Goal: Task Accomplishment & Management: Complete application form

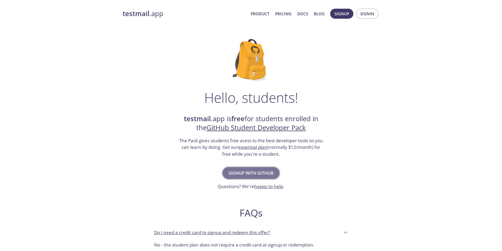
click at [259, 170] on span "Signup with GitHub" at bounding box center [250, 172] width 45 height 7
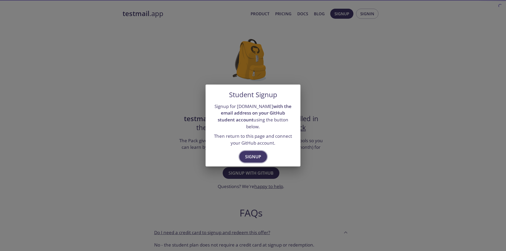
click at [258, 154] on span "Signup" at bounding box center [253, 156] width 16 height 7
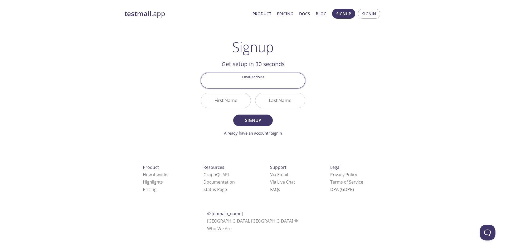
click at [260, 79] on input "Email Address" at bounding box center [253, 80] width 104 height 15
type input "[EMAIL_ADDRESS][DOMAIN_NAME]"
click at [227, 103] on input "First Name" at bounding box center [226, 100] width 50 height 15
type input "Mujahidul"
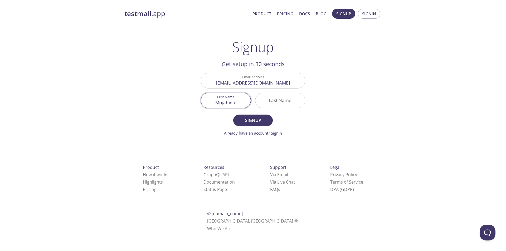
click at [284, 98] on input "Last Name" at bounding box center [280, 100] width 50 height 15
type input "[DEMOGRAPHIC_DATA]"
click at [252, 119] on span "Signup" at bounding box center [253, 120] width 28 height 7
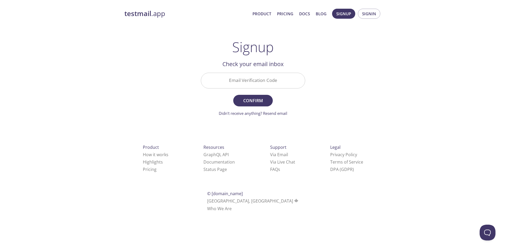
click at [341, 116] on div "testmail .app Product Pricing Docs Blog Signup Signin Signup Get setup in 30 se…" at bounding box center [253, 116] width 270 height 222
click at [265, 82] on input "Email Verification Code" at bounding box center [253, 80] width 104 height 15
paste input "YDMJ4YL"
type input "YDMJ4YL"
click at [254, 104] on span "Confirm" at bounding box center [253, 100] width 28 height 7
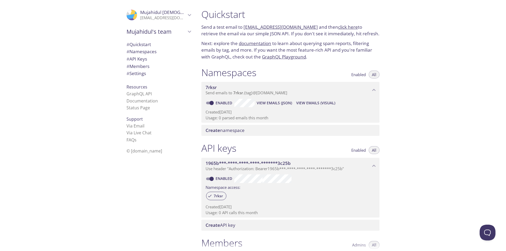
drag, startPoint x: 205, startPoint y: 113, endPoint x: 243, endPoint y: 111, distance: 37.9
click at [241, 112] on p "Created 11 Oct 2025" at bounding box center [290, 112] width 170 height 6
click at [232, 133] on div "Create namespace" at bounding box center [290, 130] width 178 height 11
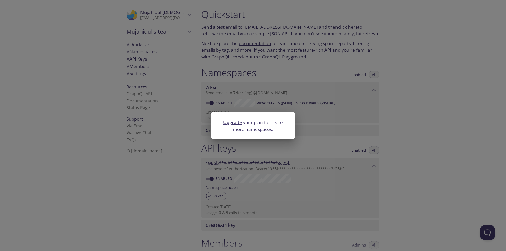
click at [404, 122] on div "Upgrade your plan to create more namespaces." at bounding box center [253, 125] width 506 height 251
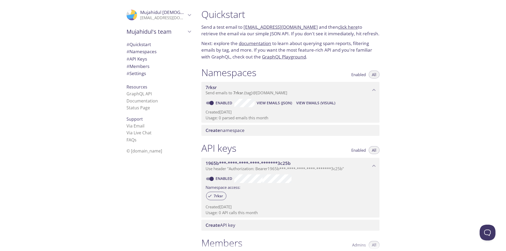
click at [220, 88] on span "7rksr" at bounding box center [287, 88] width 165 height 6
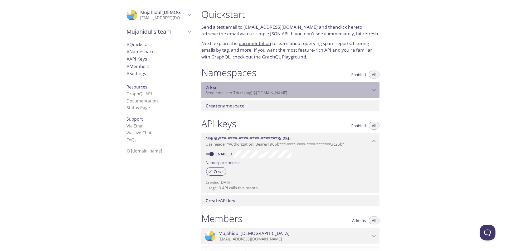
click at [231, 87] on span "7rksr" at bounding box center [287, 88] width 165 height 6
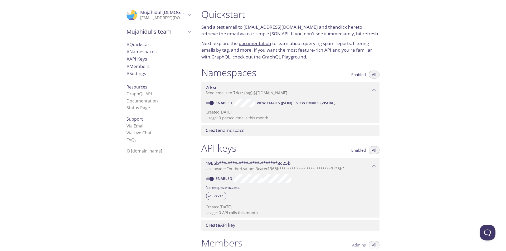
click at [230, 130] on span "Create namespace" at bounding box center [224, 130] width 39 height 6
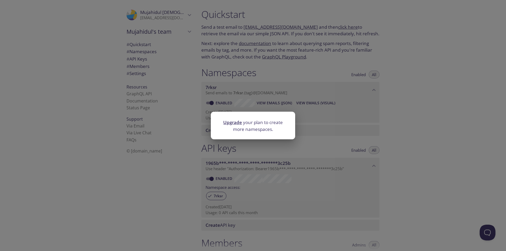
click at [366, 125] on div "Upgrade your plan to create more namespaces." at bounding box center [253, 125] width 506 height 251
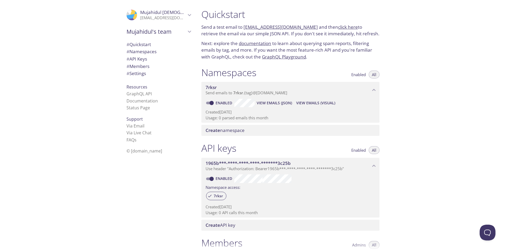
click at [271, 104] on span "View Emails (JSON)" at bounding box center [273, 103] width 35 height 6
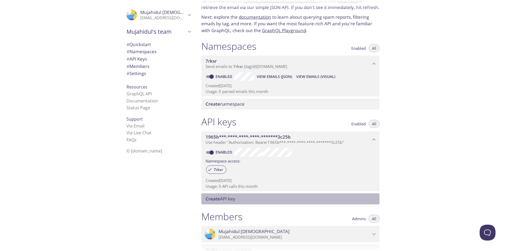
click at [223, 203] on div "Create API key" at bounding box center [290, 198] width 178 height 11
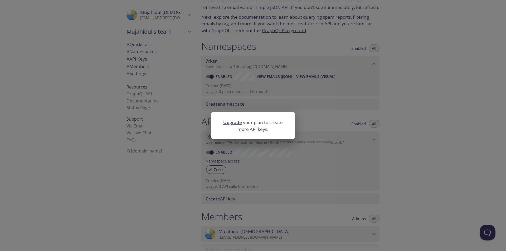
click at [353, 162] on div "Upgrade your plan to create more API keys." at bounding box center [253, 125] width 506 height 251
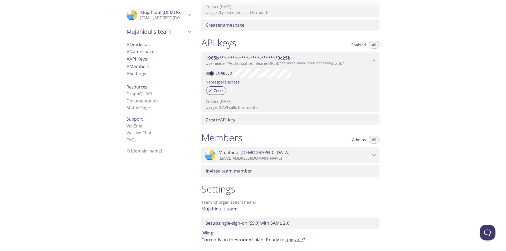
scroll to position [123, 0]
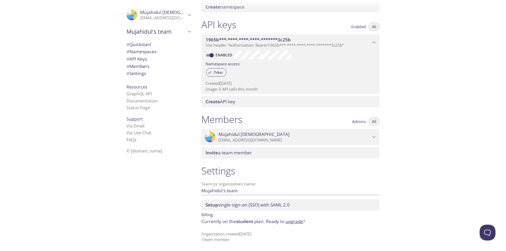
click at [139, 53] on span "# Namespaces" at bounding box center [141, 51] width 30 height 6
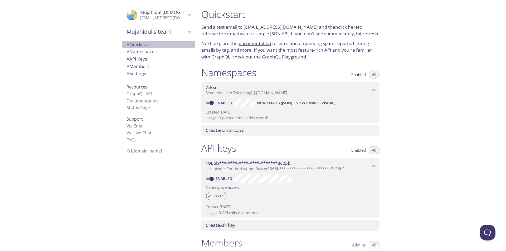
click at [142, 45] on span "# Quickstart" at bounding box center [138, 44] width 24 height 6
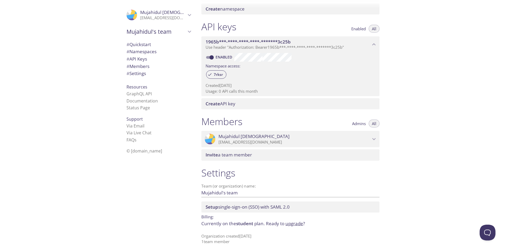
scroll to position [123, 0]
